Goal: Find specific page/section: Find specific page/section

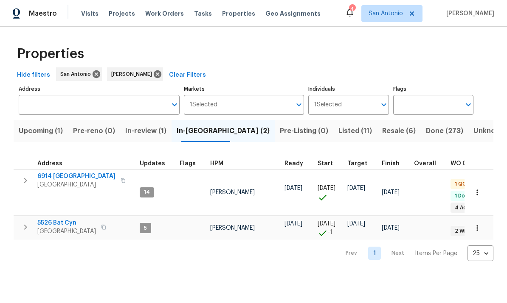
scroll to position [1, 0]
click at [56, 180] on span "6914 [GEOGRAPHIC_DATA]" at bounding box center [76, 176] width 78 height 8
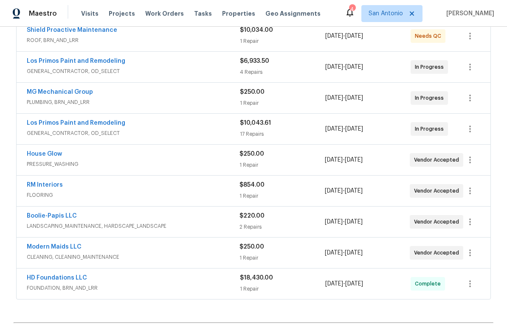
scroll to position [167, 0]
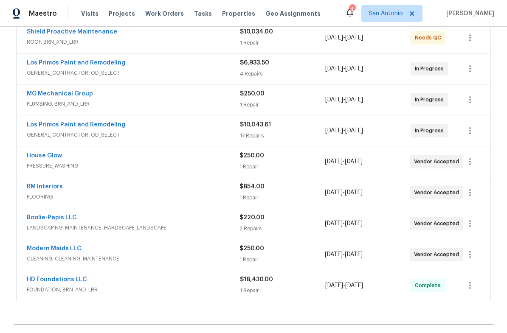
click at [45, 96] on link "MG Mechanical Group" at bounding box center [60, 94] width 66 height 6
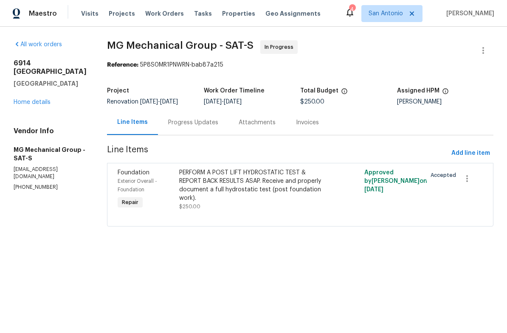
click at [194, 122] on div "Progress Updates" at bounding box center [193, 122] width 50 height 8
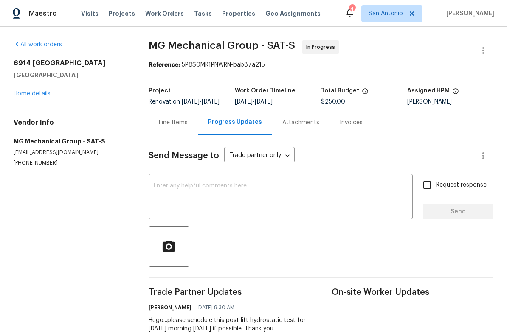
click at [34, 95] on link "Home details" at bounding box center [32, 94] width 37 height 6
